Goal: Information Seeking & Learning: Learn about a topic

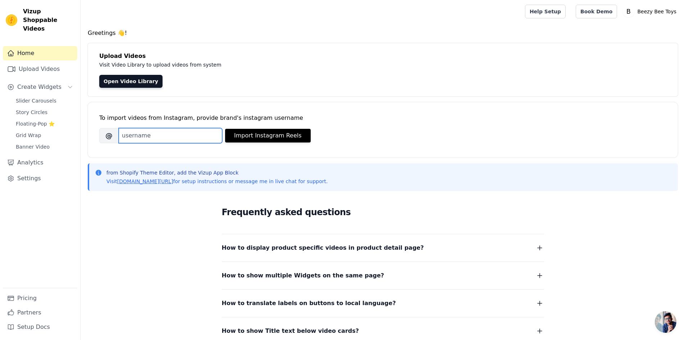
click at [147, 135] on input "Brand's Instagram Username" at bounding box center [171, 135] width 104 height 15
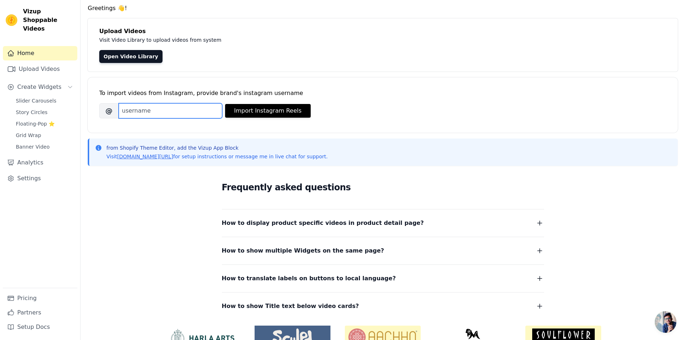
scroll to position [64, 0]
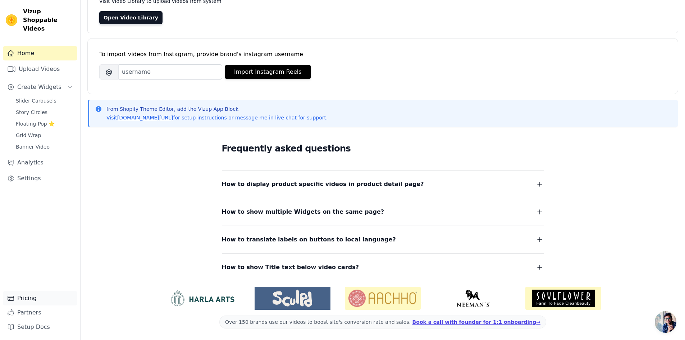
click at [25, 299] on link "Pricing" at bounding box center [40, 298] width 74 height 14
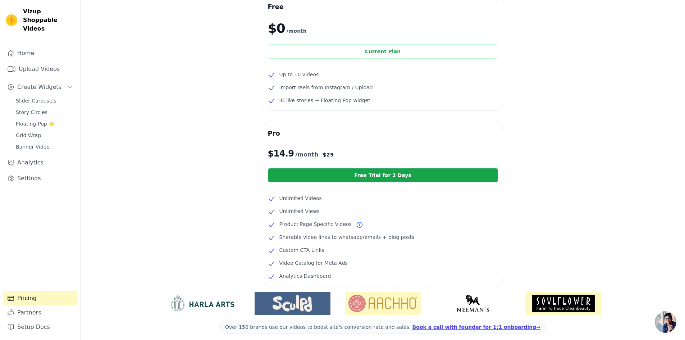
scroll to position [71, 0]
